Goal: Transaction & Acquisition: Purchase product/service

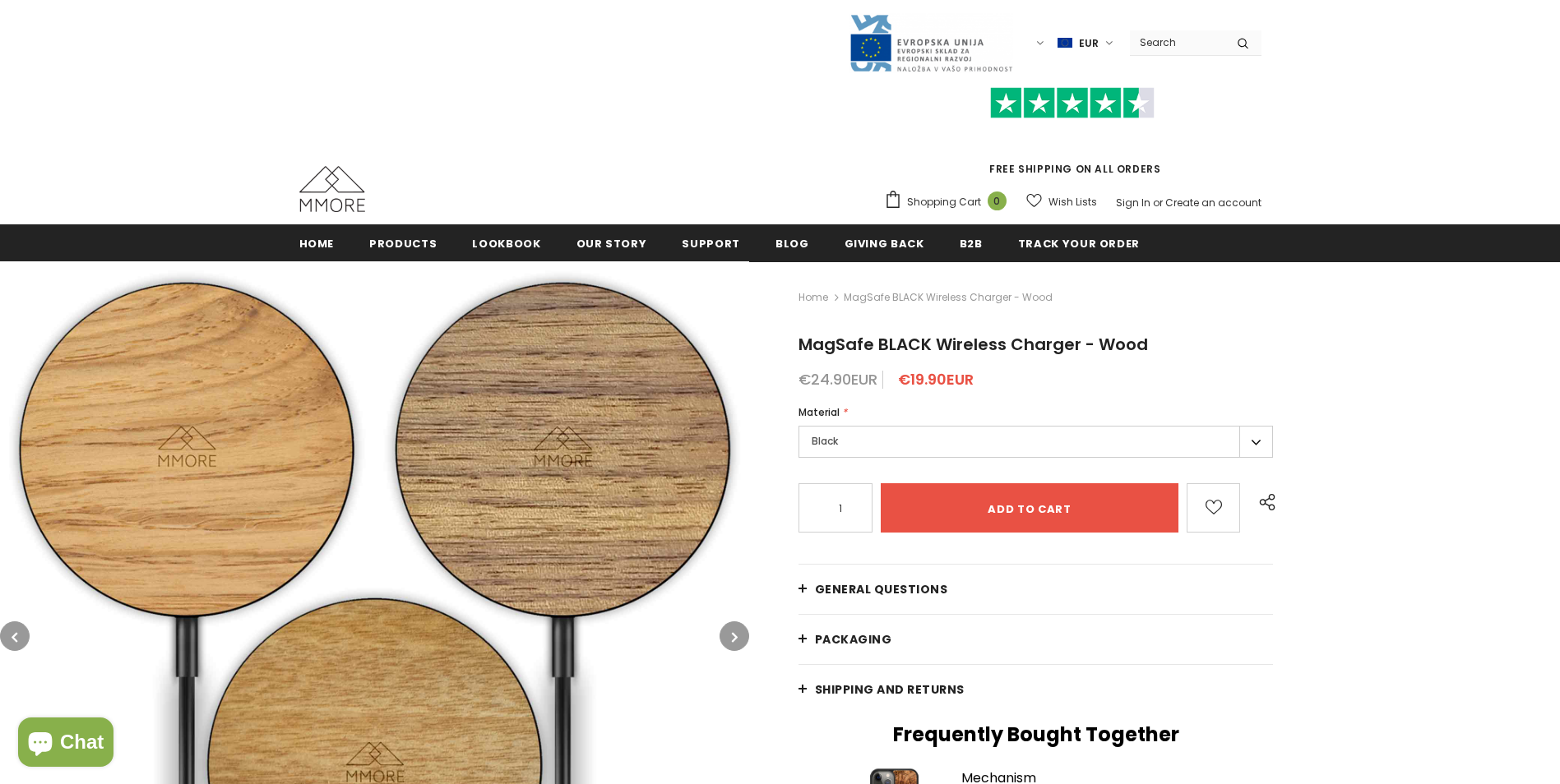
type input "0"
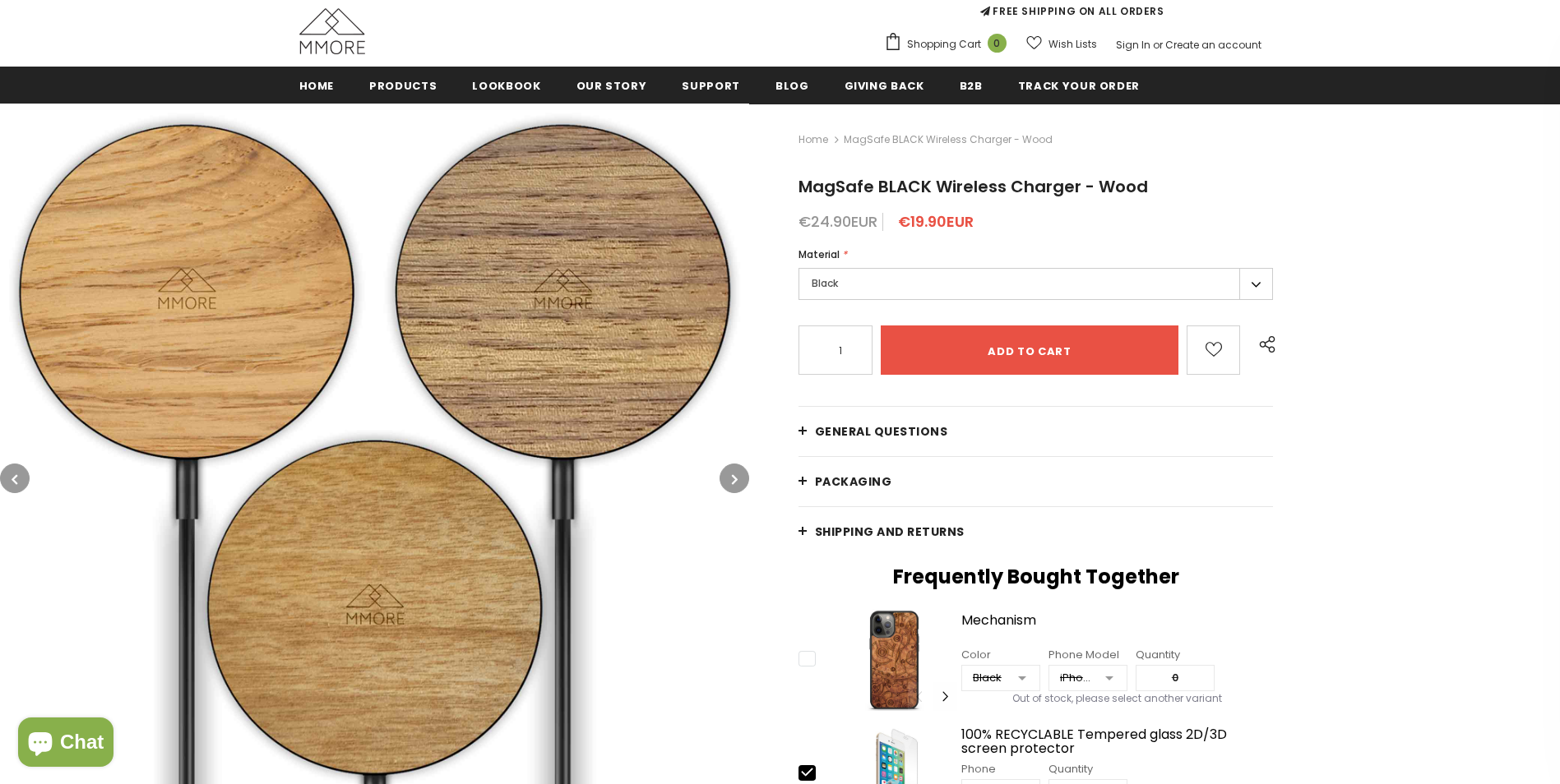
scroll to position [165, 0]
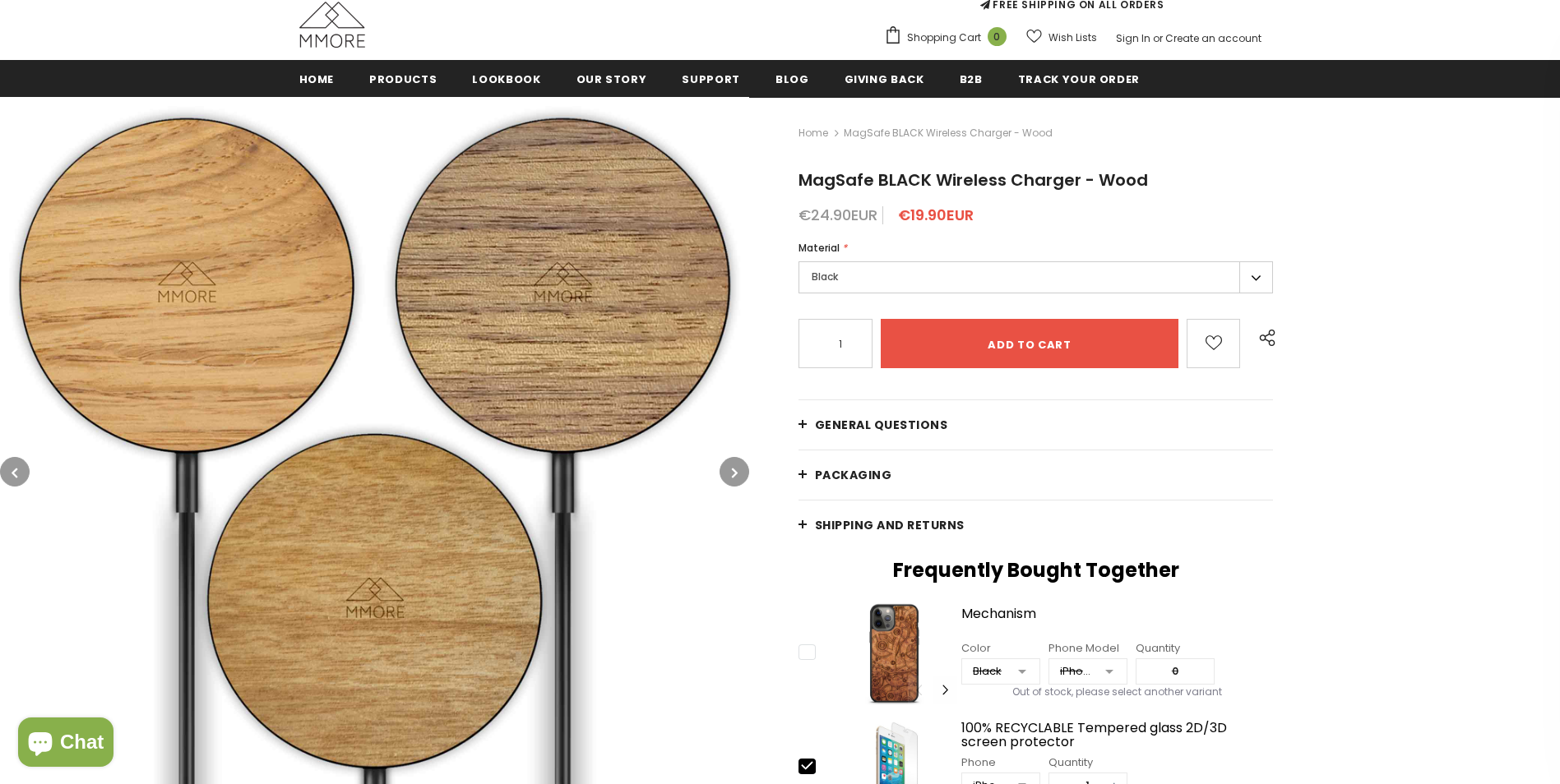
click at [734, 473] on icon "button" at bounding box center [734, 472] width 6 height 16
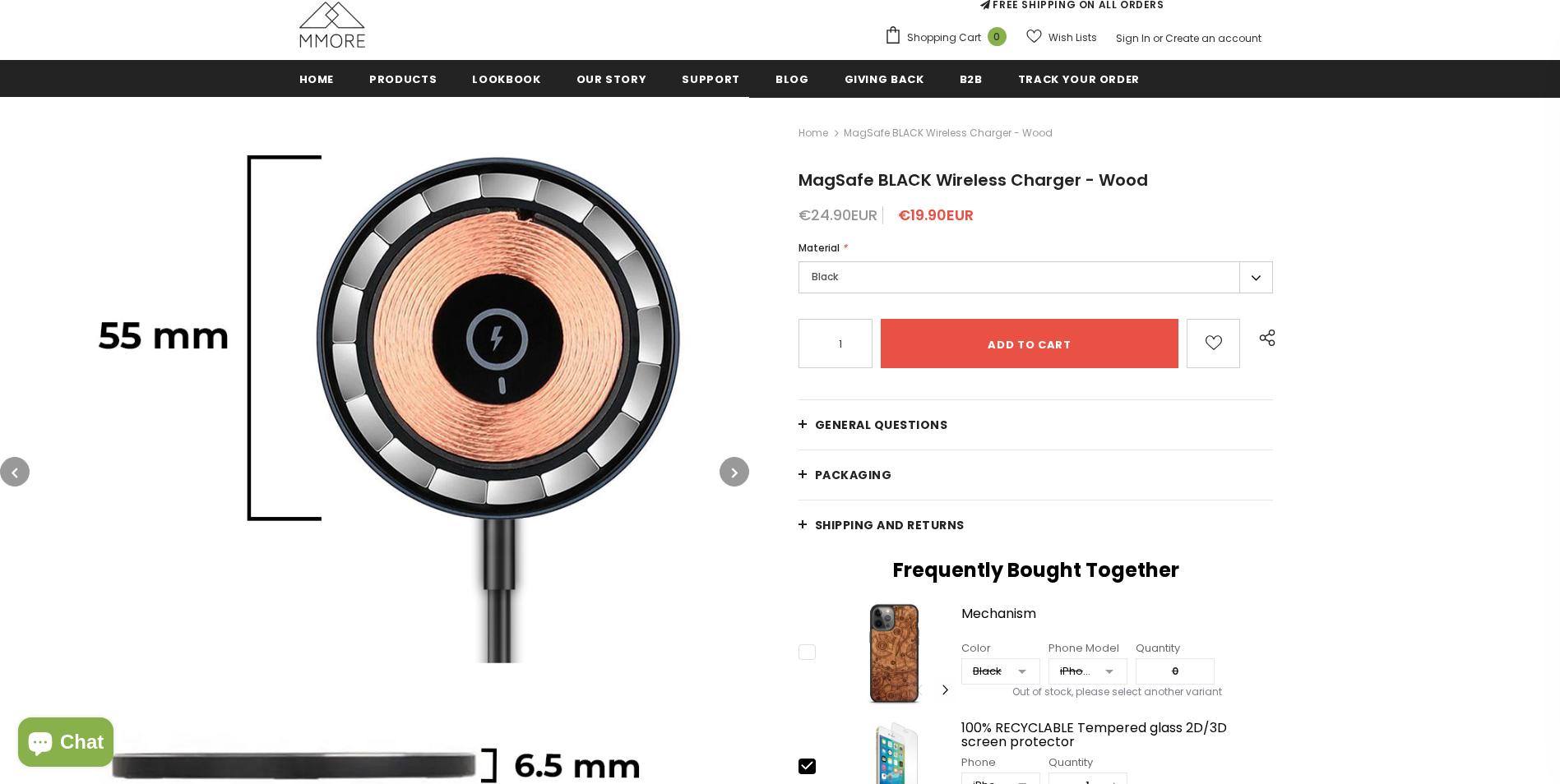
click at [734, 473] on icon "button" at bounding box center [734, 472] width 6 height 16
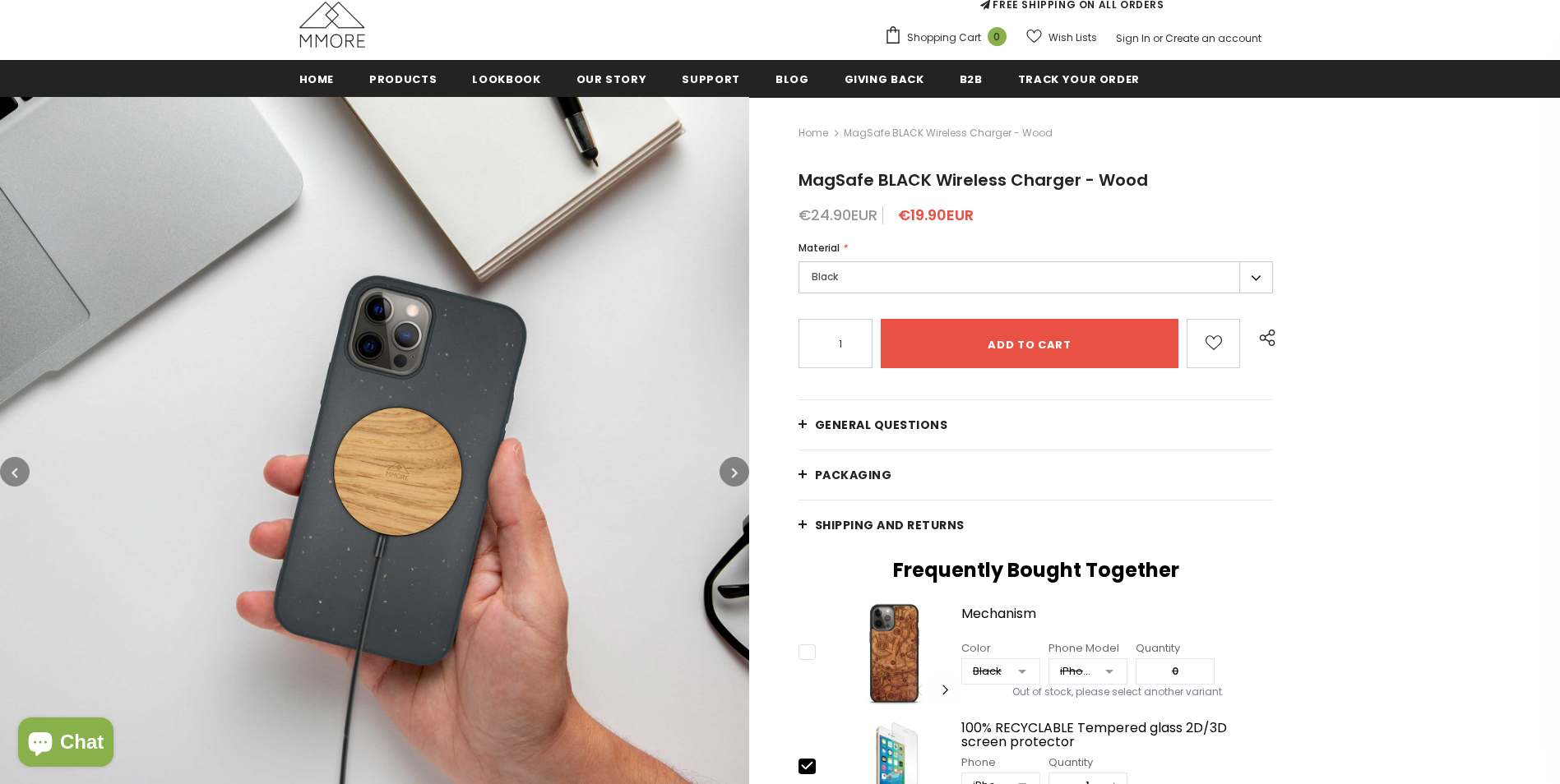
click at [734, 473] on icon "button" at bounding box center [734, 472] width 6 height 16
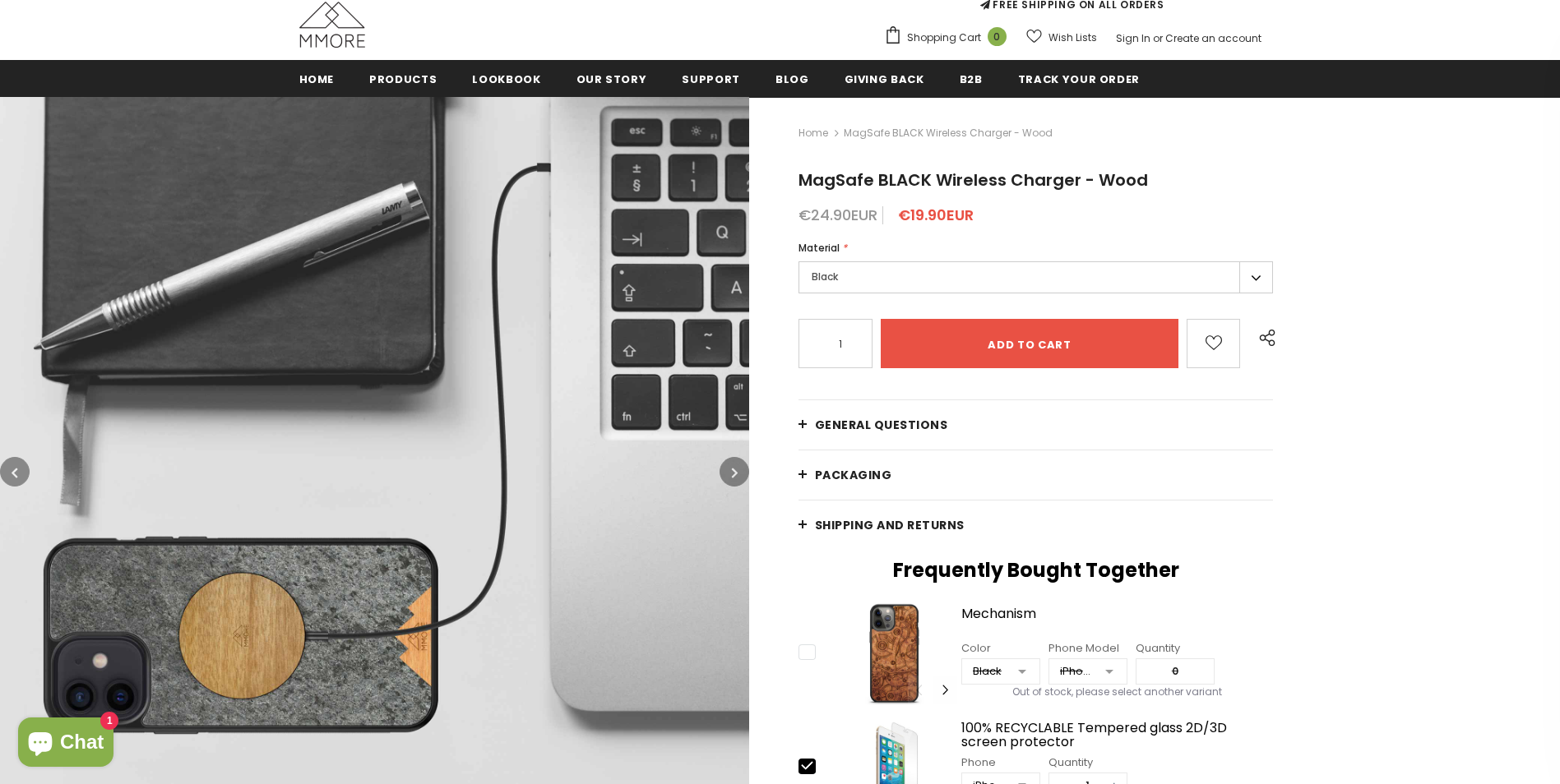
click at [734, 473] on icon "button" at bounding box center [734, 472] width 6 height 16
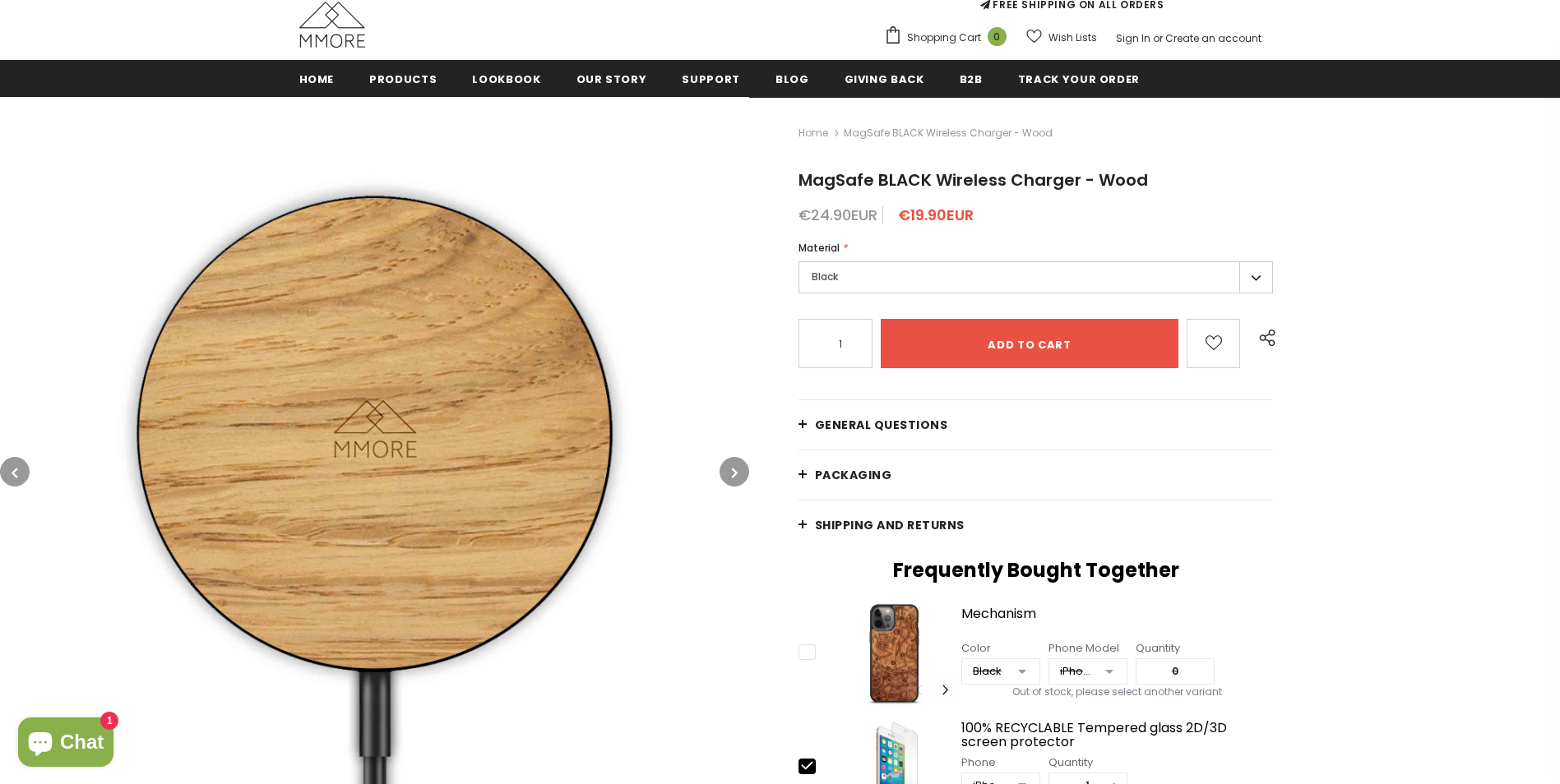
click at [734, 473] on icon "button" at bounding box center [734, 472] width 6 height 16
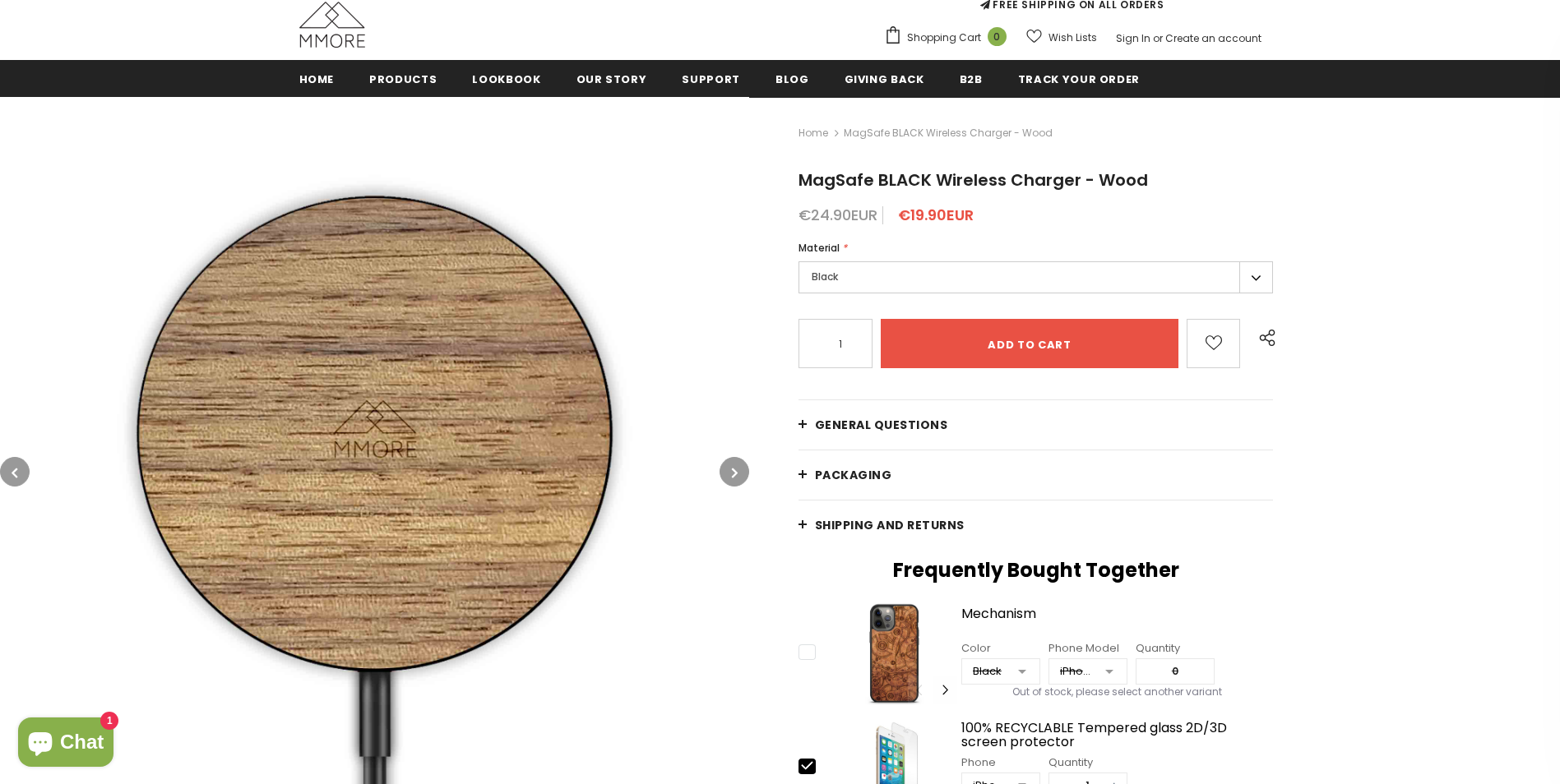
click at [734, 473] on icon "button" at bounding box center [734, 472] width 6 height 16
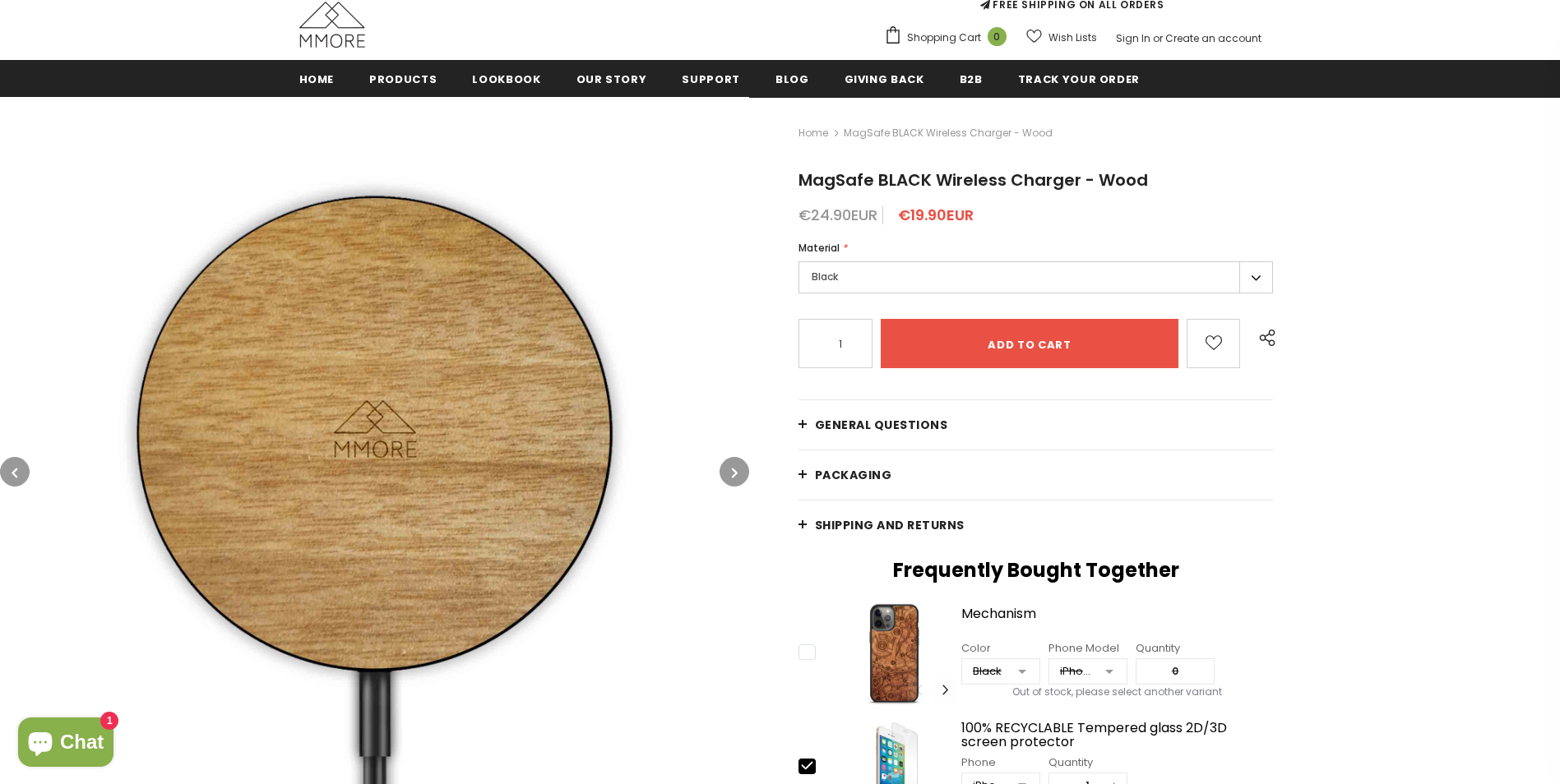
click at [734, 473] on icon "button" at bounding box center [734, 472] width 6 height 16
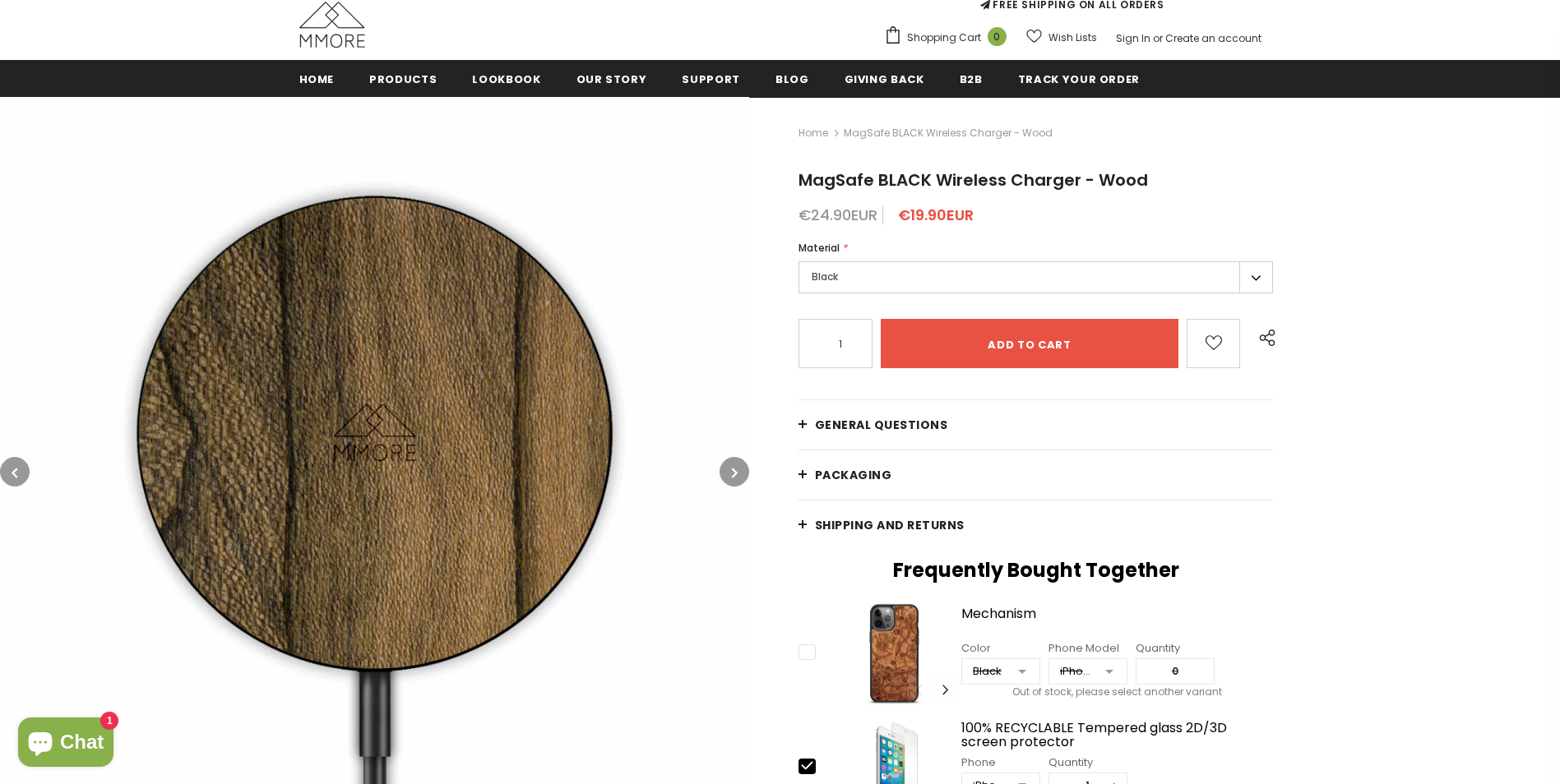
click at [734, 473] on icon "button" at bounding box center [734, 472] width 6 height 16
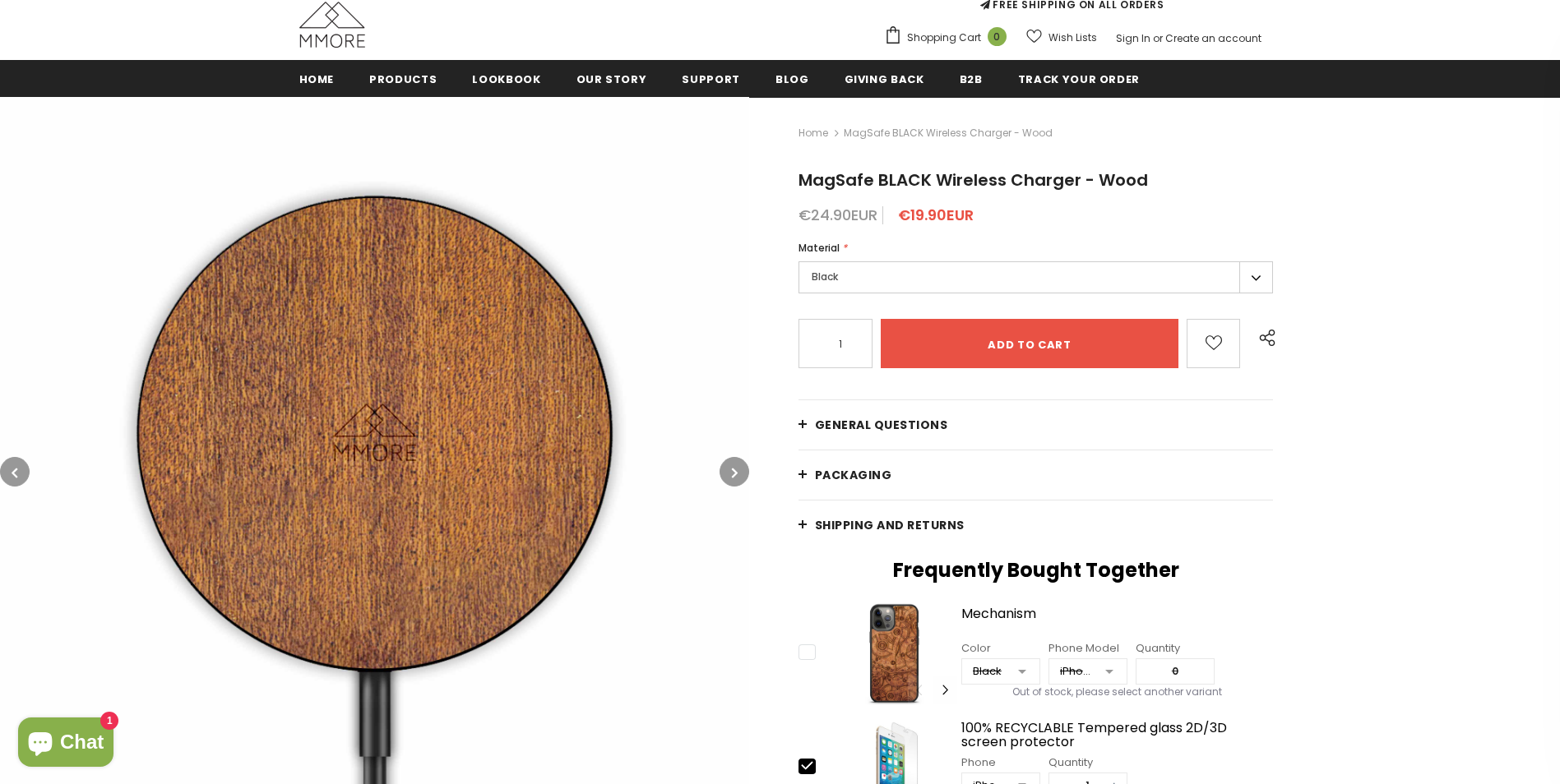
click at [734, 473] on icon "button" at bounding box center [734, 472] width 6 height 16
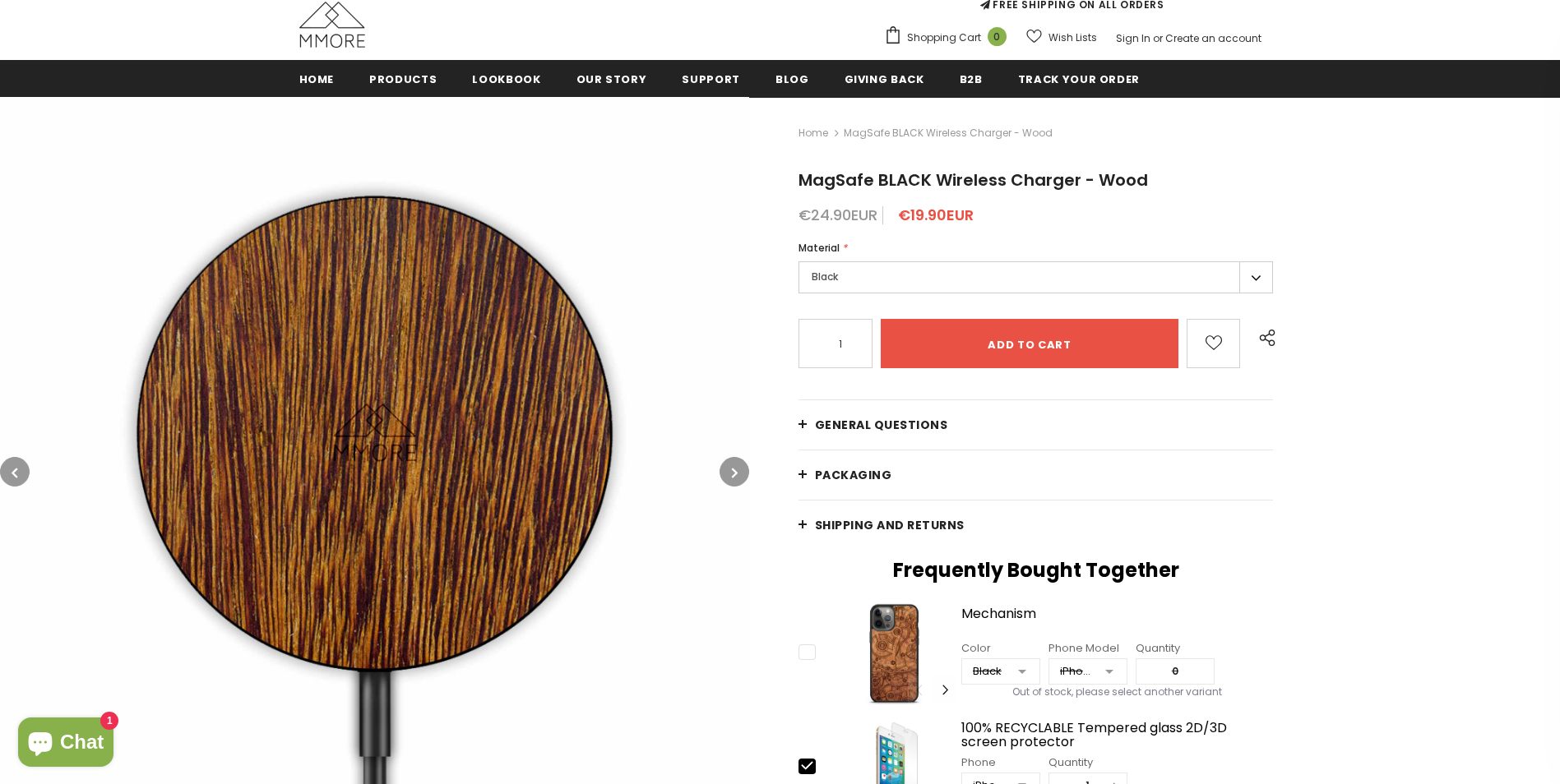
click at [734, 473] on icon "button" at bounding box center [734, 472] width 6 height 16
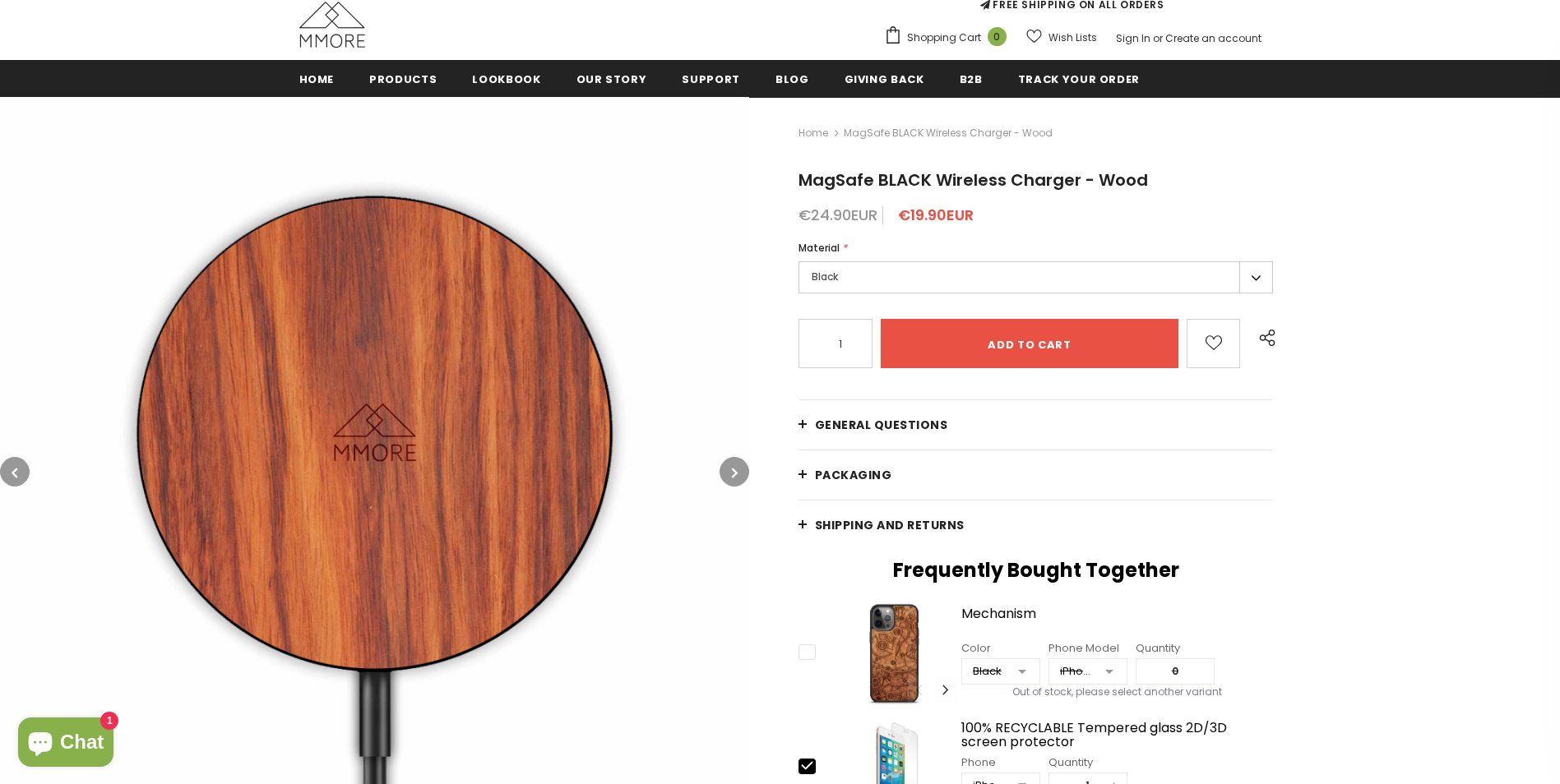
click at [734, 473] on icon "button" at bounding box center [734, 472] width 6 height 16
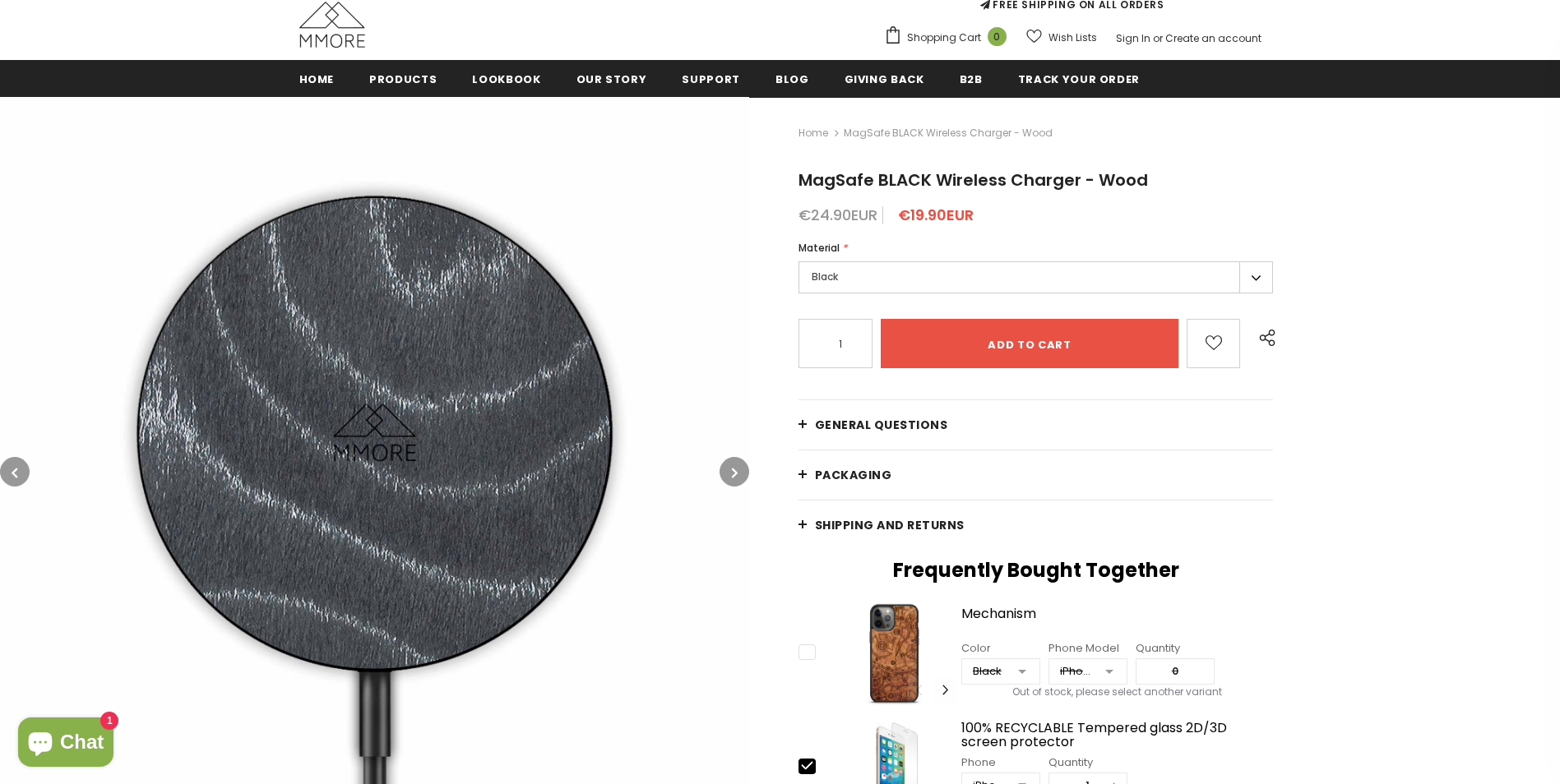
click at [734, 473] on icon "button" at bounding box center [734, 472] width 6 height 16
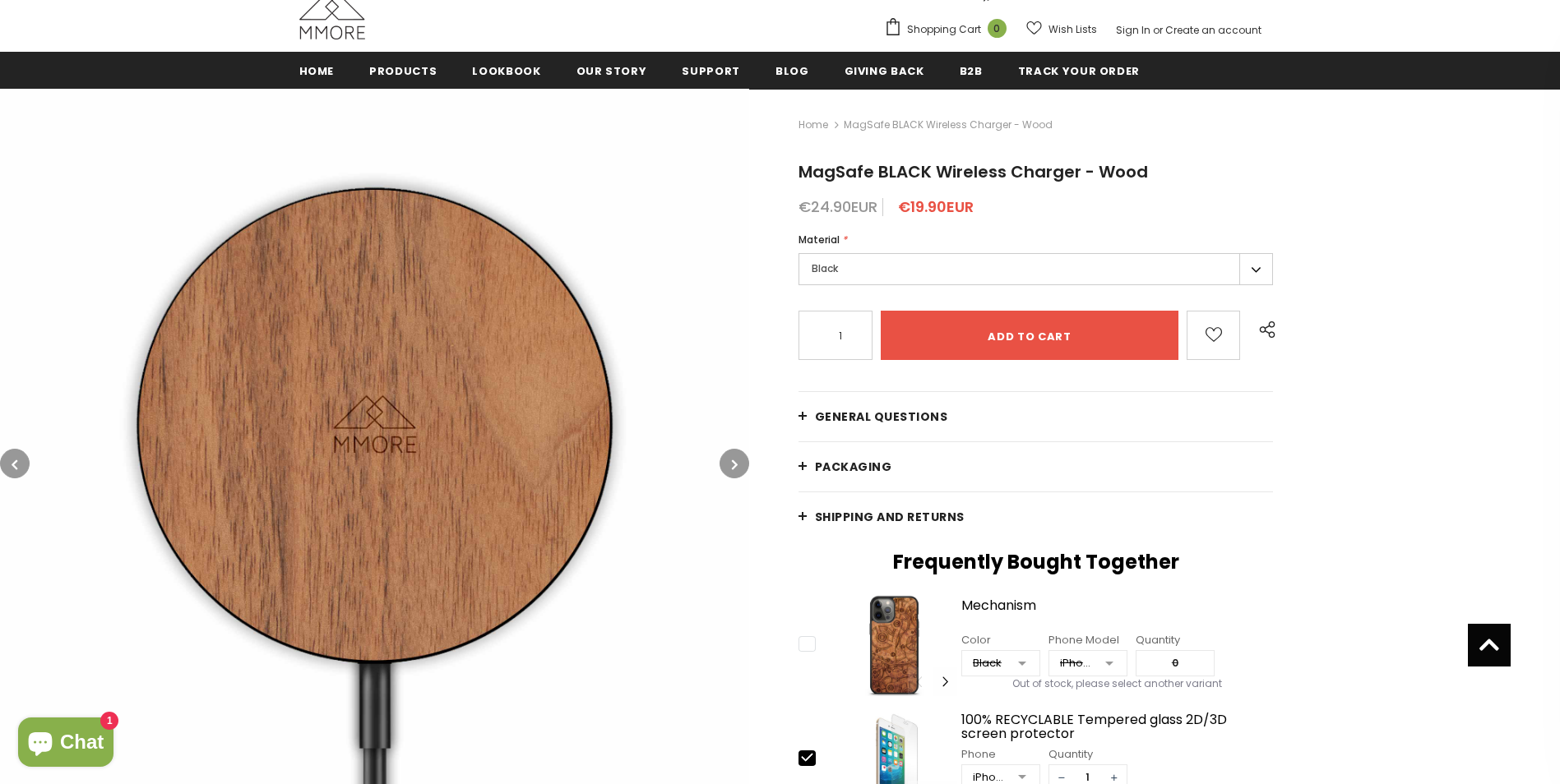
scroll to position [168, 0]
